Goal: Task Accomplishment & Management: Use online tool/utility

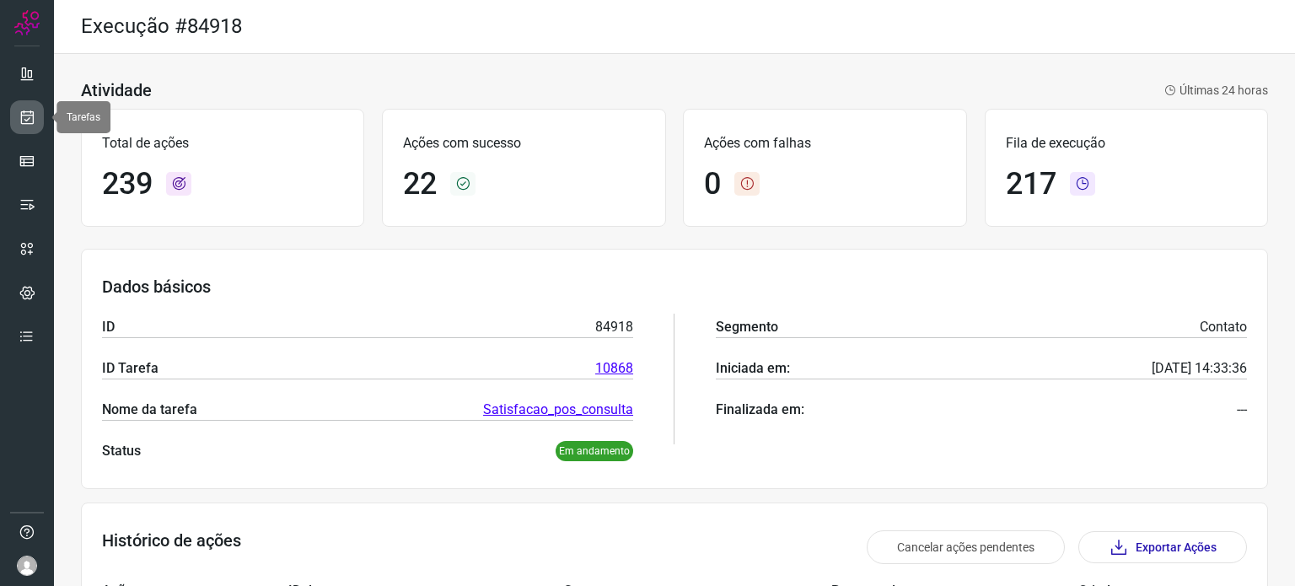
click at [34, 107] on link at bounding box center [27, 117] width 34 height 34
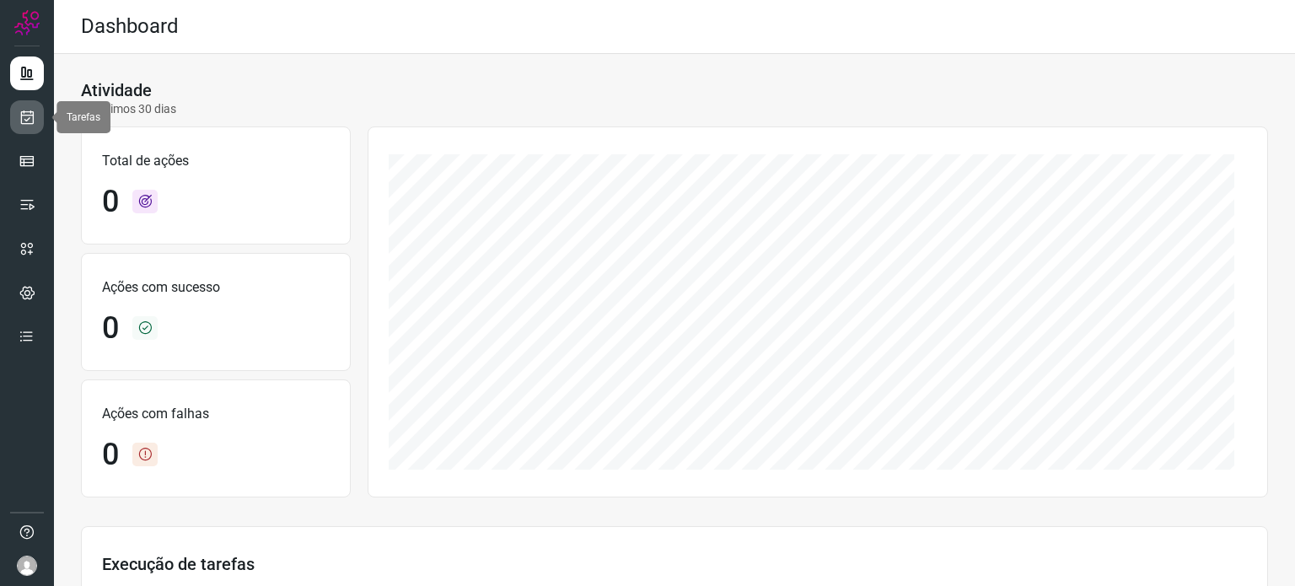
click at [23, 123] on icon at bounding box center [28, 117] width 18 height 17
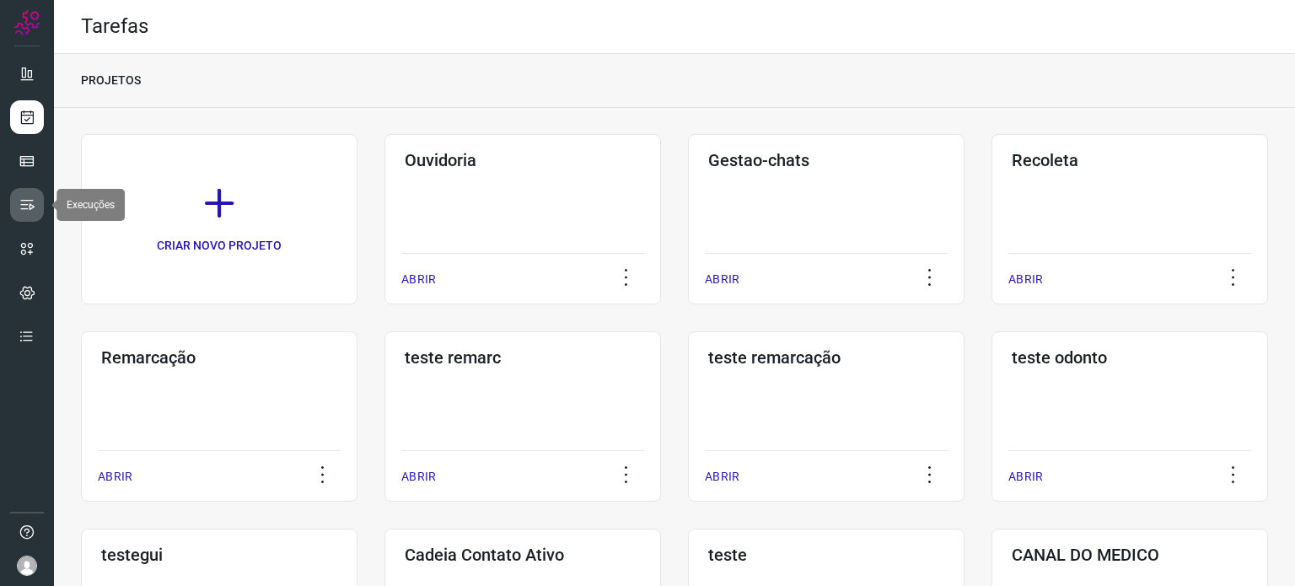
click at [31, 212] on icon at bounding box center [27, 204] width 17 height 17
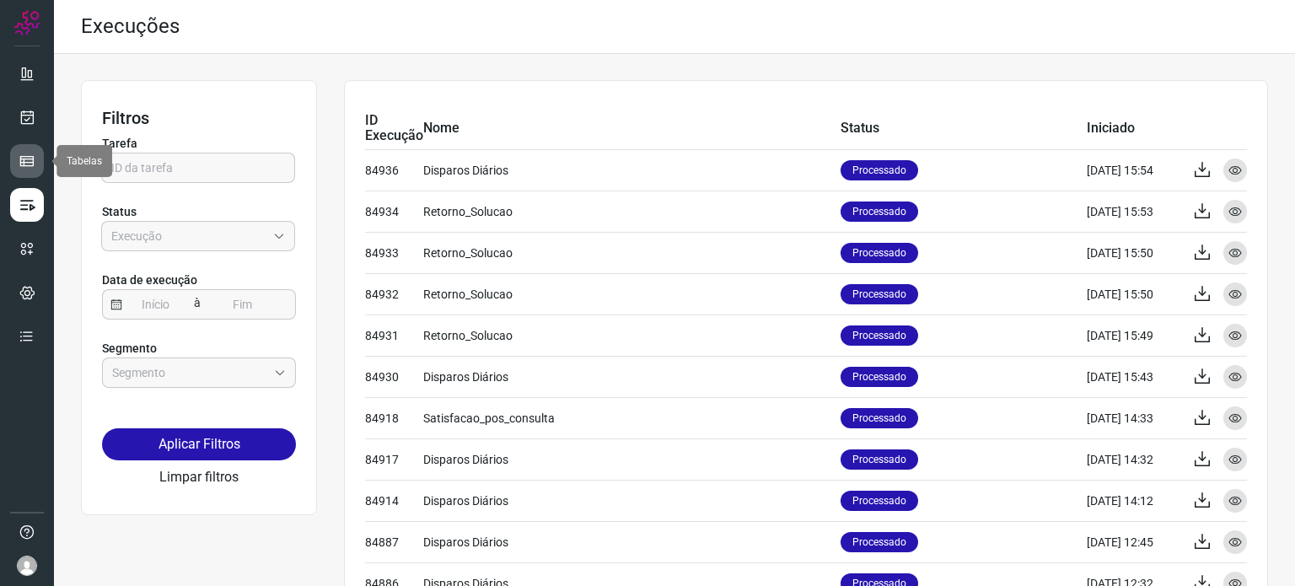
click at [25, 149] on link at bounding box center [27, 161] width 34 height 34
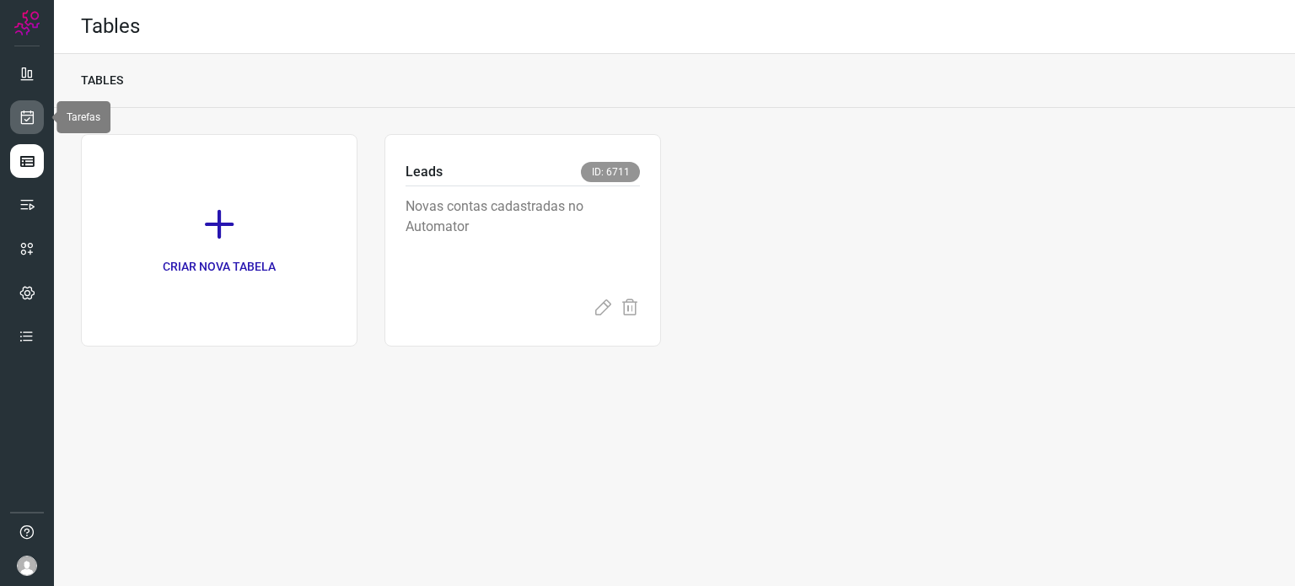
click at [27, 121] on icon at bounding box center [28, 117] width 18 height 17
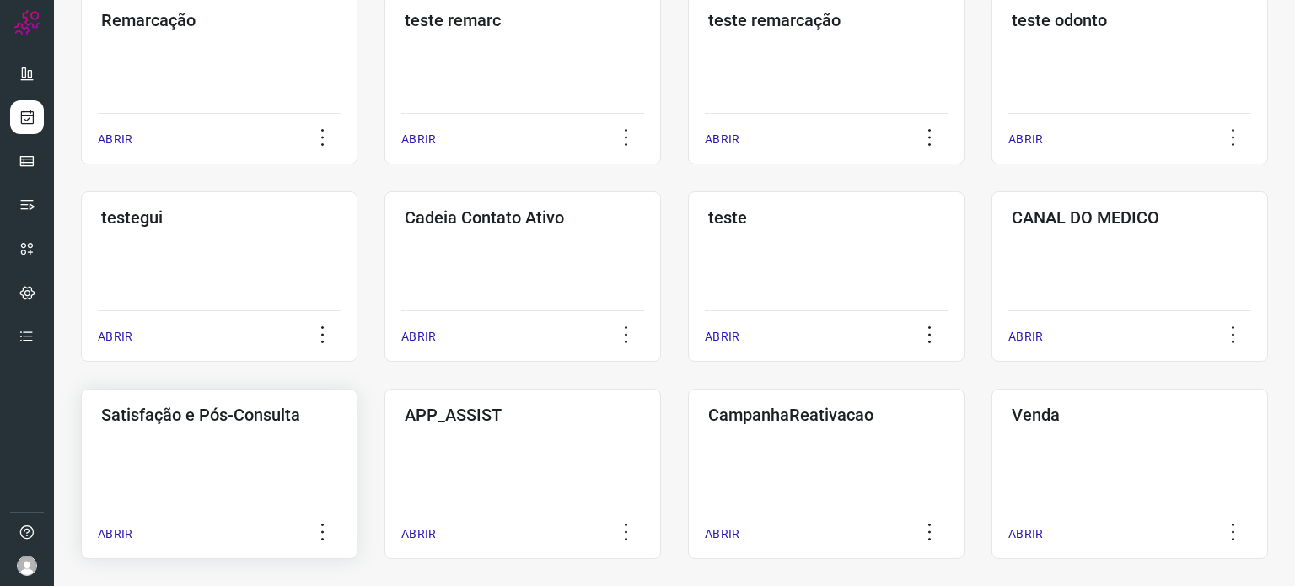
click at [233, 420] on h3 "Satisfação e Pós-Consulta" at bounding box center [219, 415] width 236 height 20
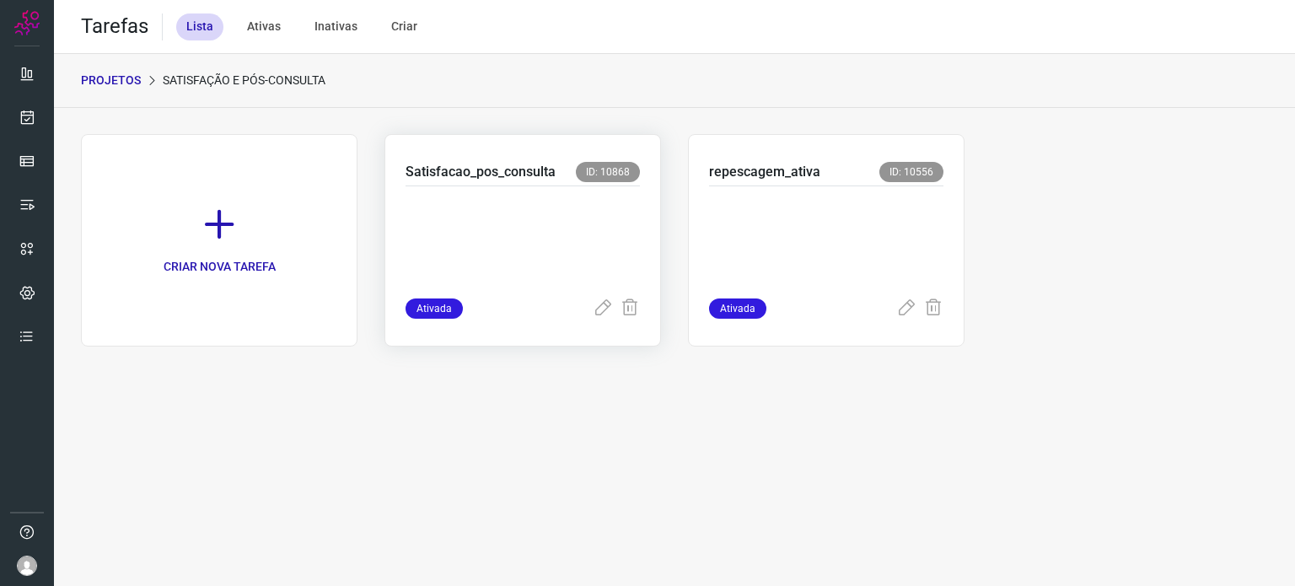
click at [569, 239] on p at bounding box center [523, 238] width 234 height 84
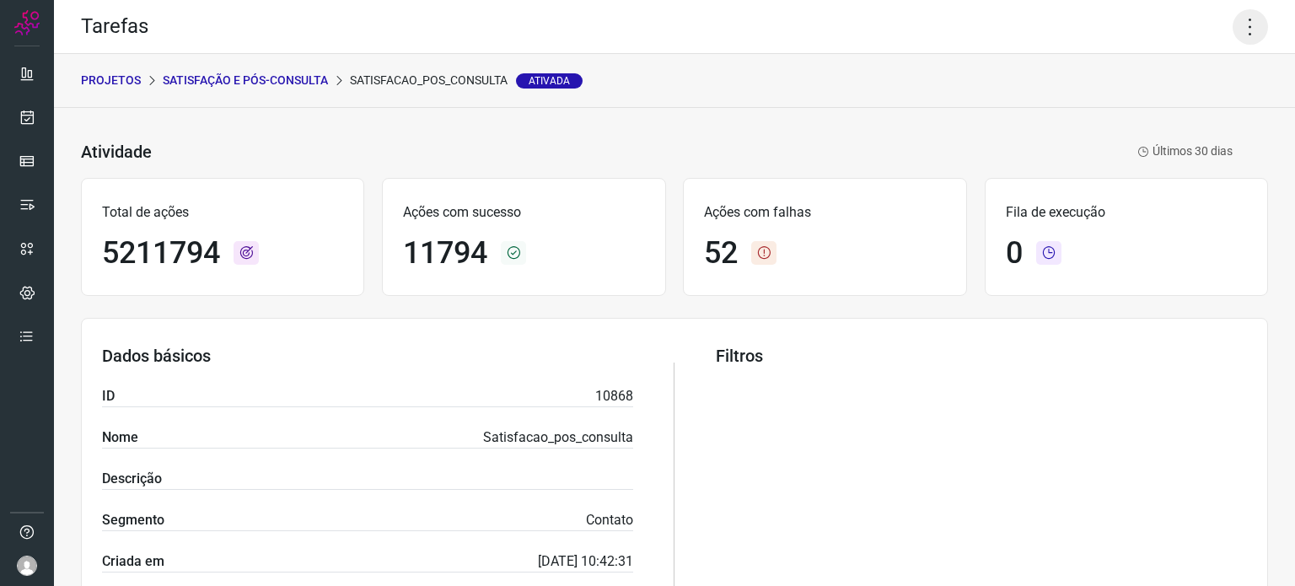
click at [1233, 31] on icon at bounding box center [1250, 26] width 35 height 35
click at [1174, 117] on li "Executar" at bounding box center [1177, 110] width 153 height 27
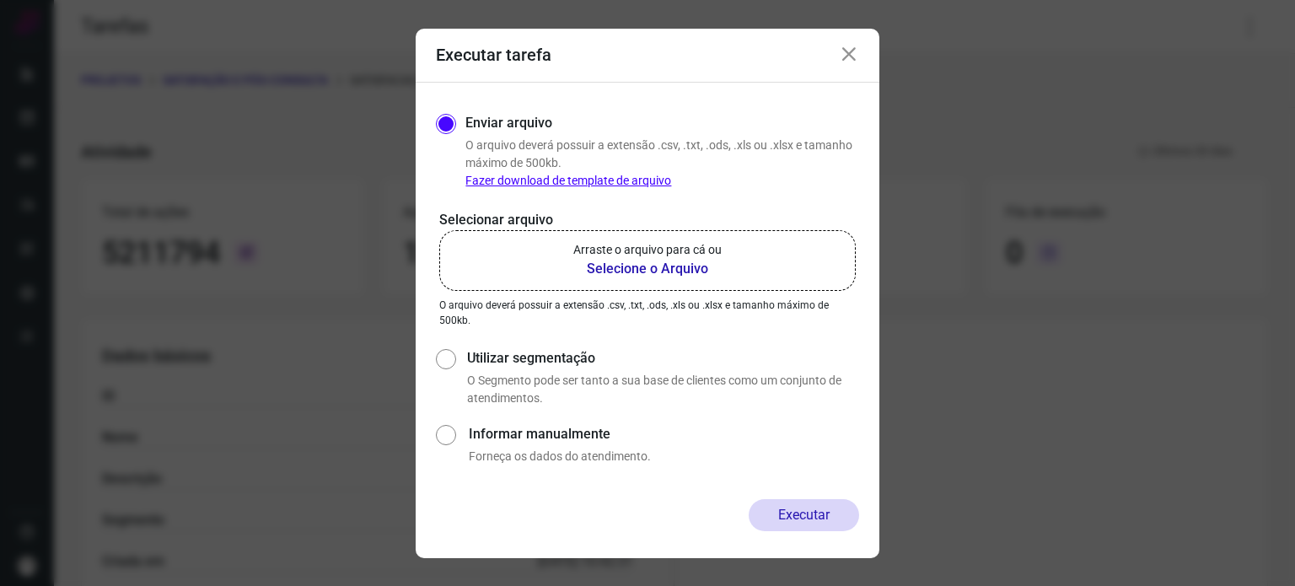
click at [761, 250] on label "Arraste o arquivo para cá ou Selecione o Arquivo" at bounding box center [647, 260] width 417 height 61
click at [0, 0] on input "Arraste o arquivo para cá ou Selecione o Arquivo" at bounding box center [0, 0] width 0 height 0
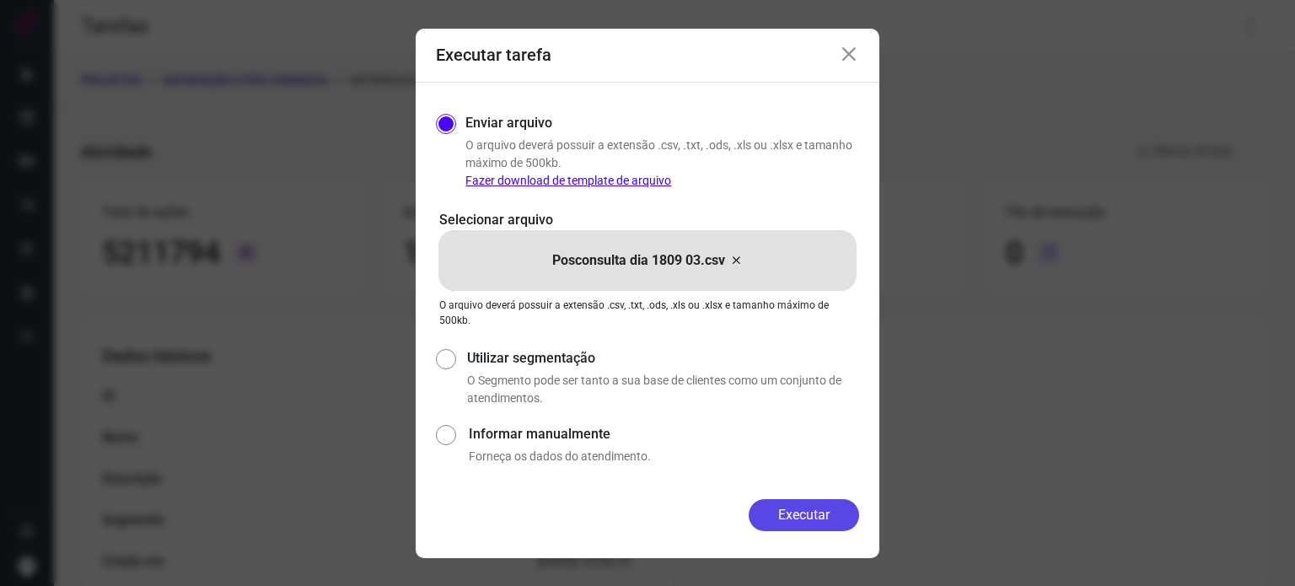
click at [803, 529] on button "Executar" at bounding box center [804, 515] width 110 height 32
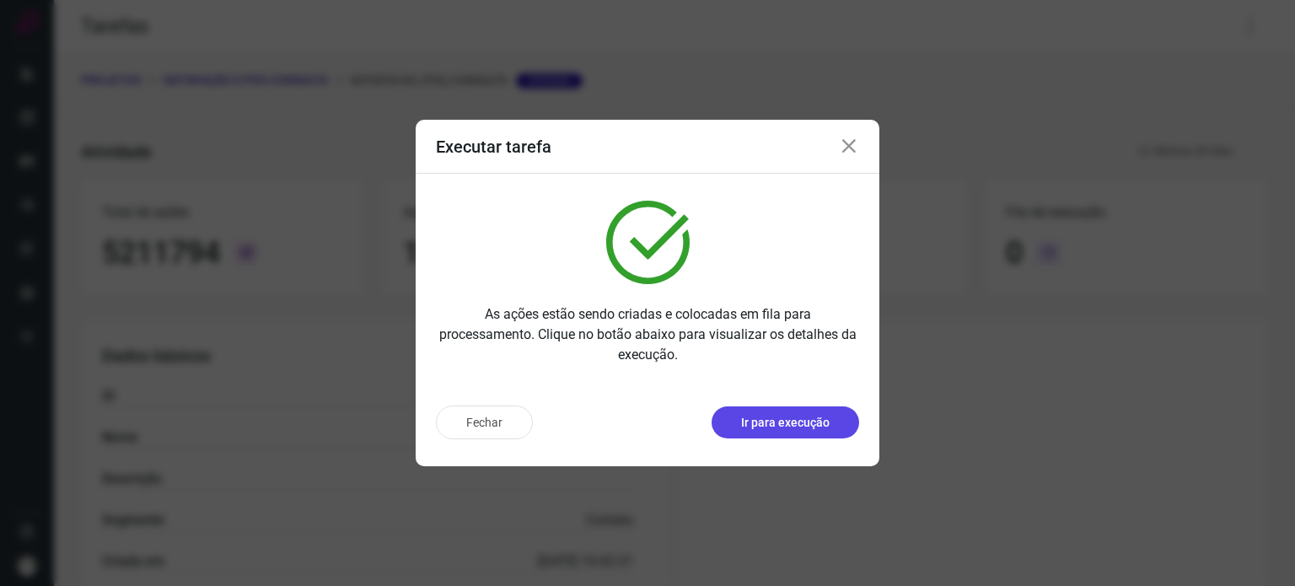
click at [804, 423] on p "Ir para execução" at bounding box center [785, 423] width 89 height 18
